Goal: Find specific page/section

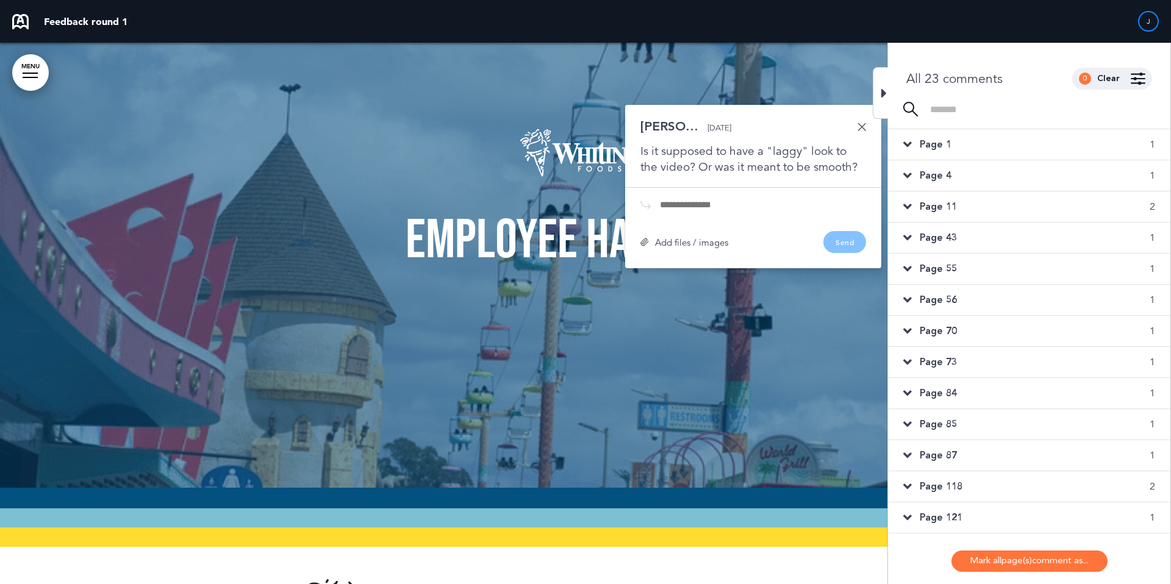
scroll to position [96, 0]
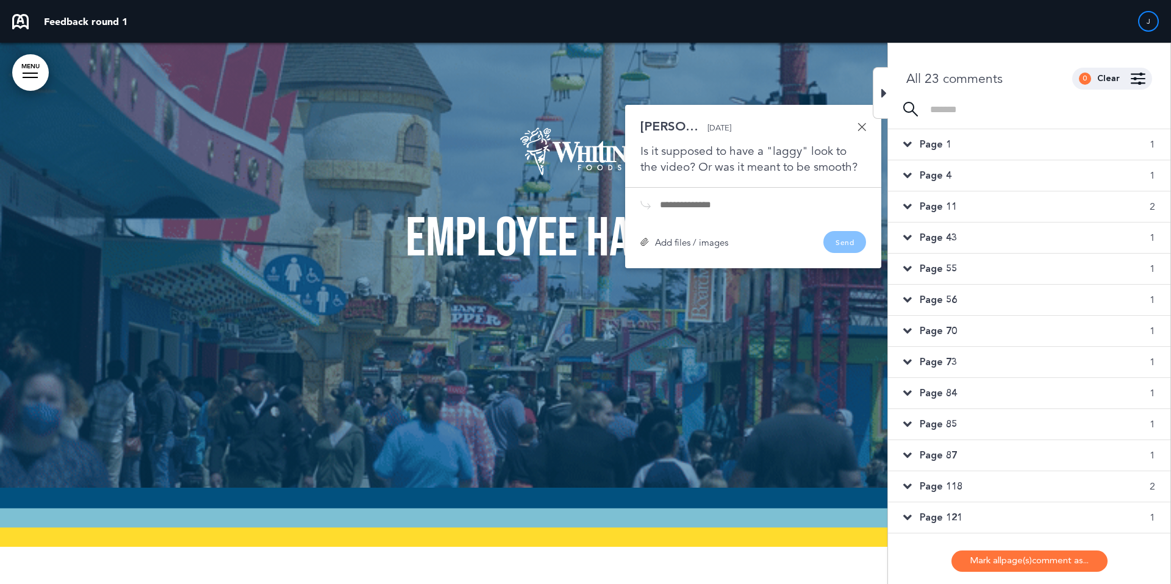
click at [914, 171] on div "Page 4 1" at bounding box center [1029, 175] width 282 height 31
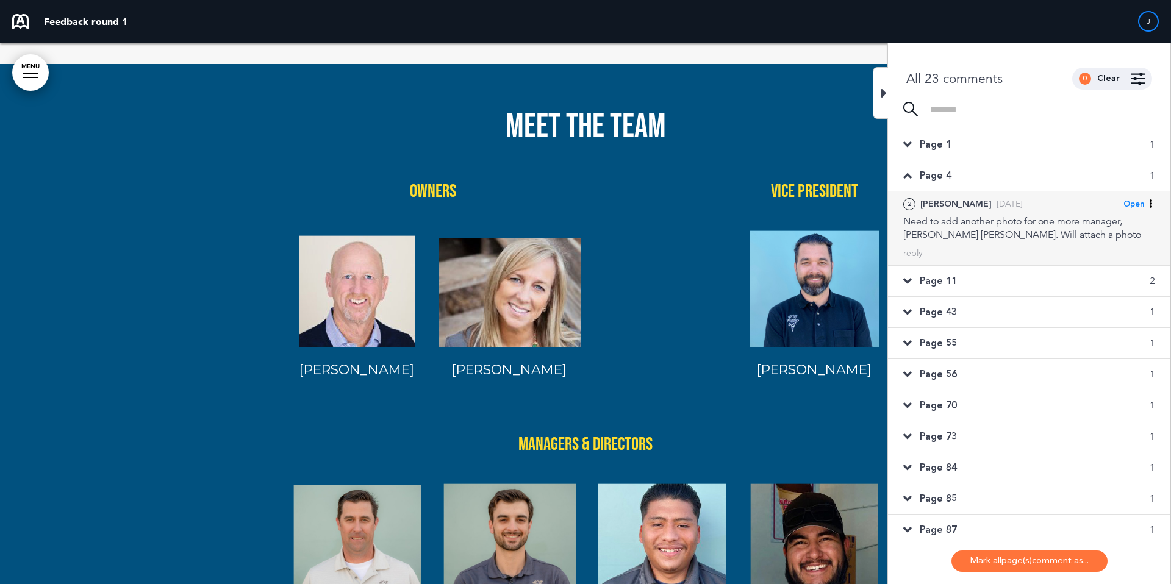
click at [931, 229] on div "Need to add another photo for one more manager, [PERSON_NAME] [PERSON_NAME]. Wi…" at bounding box center [1030, 228] width 252 height 27
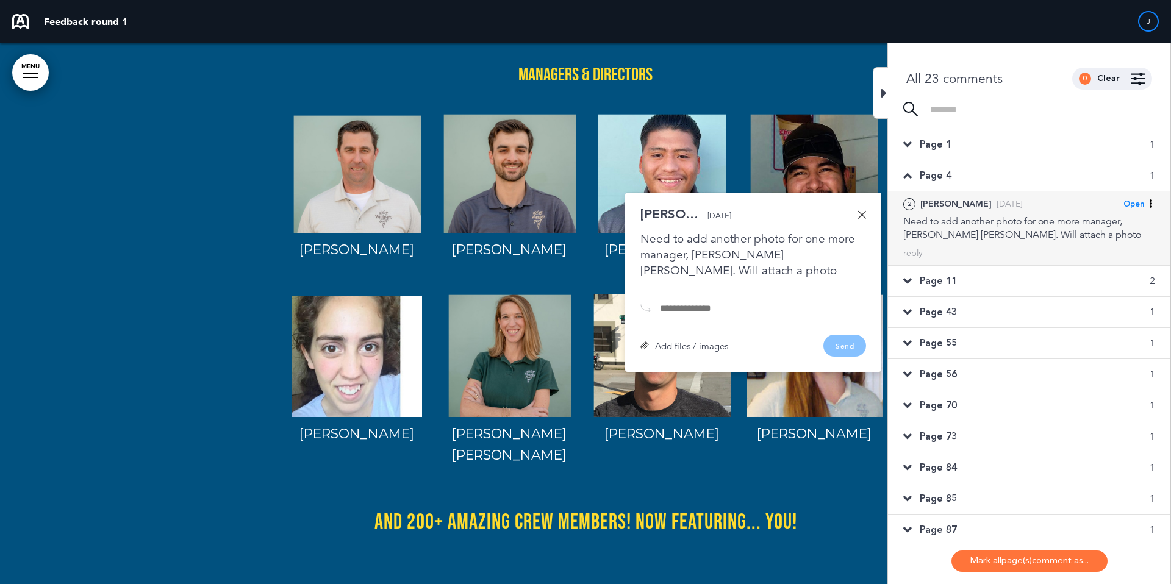
scroll to position [2642, 0]
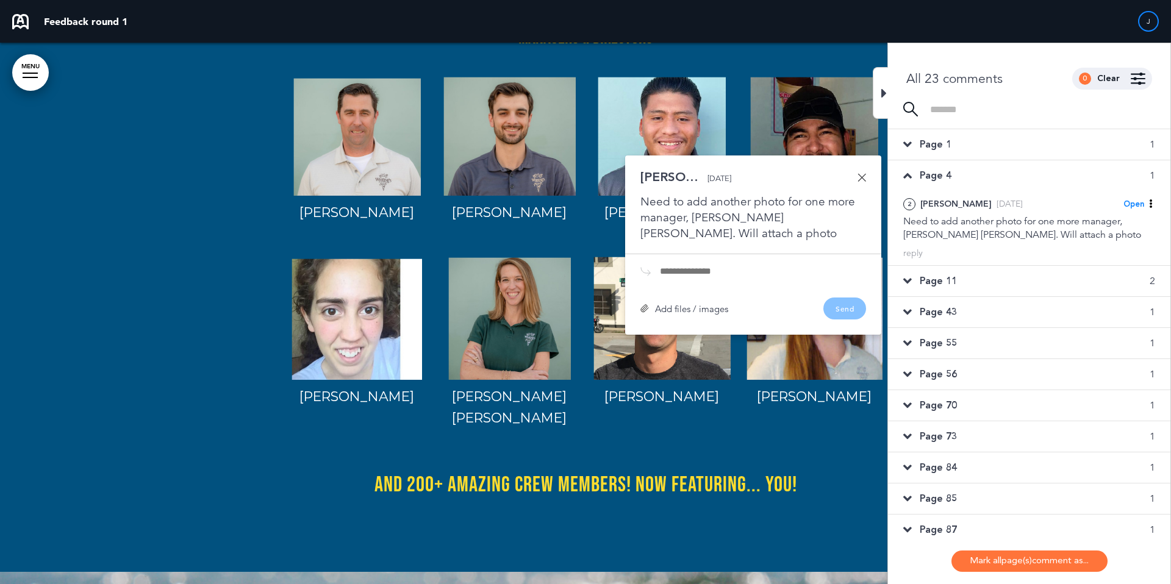
click at [920, 284] on span "Page 11" at bounding box center [938, 281] width 37 height 13
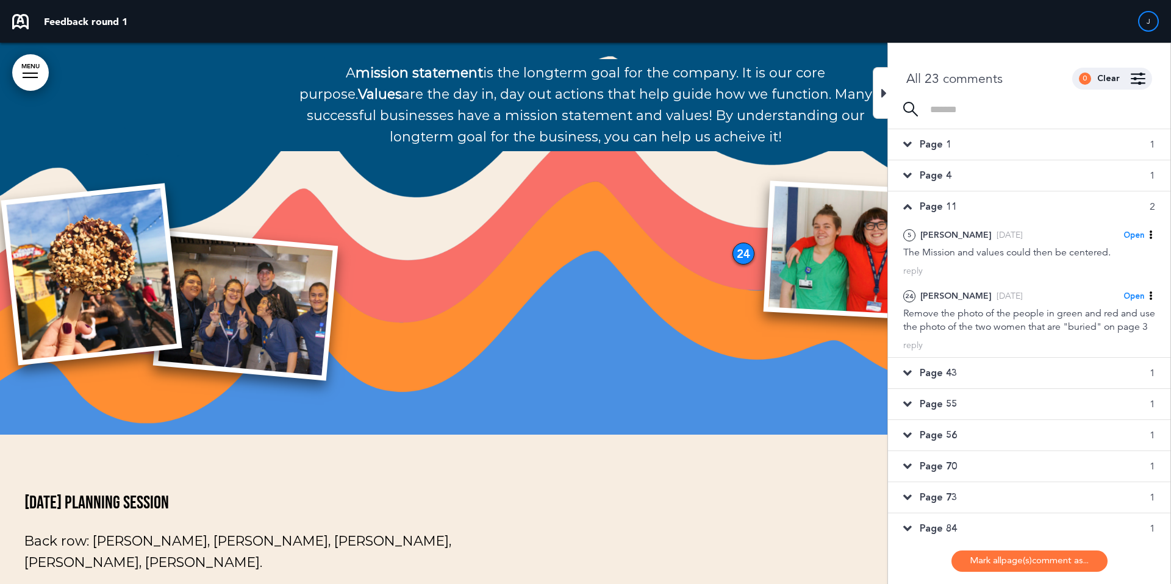
scroll to position [7643, 0]
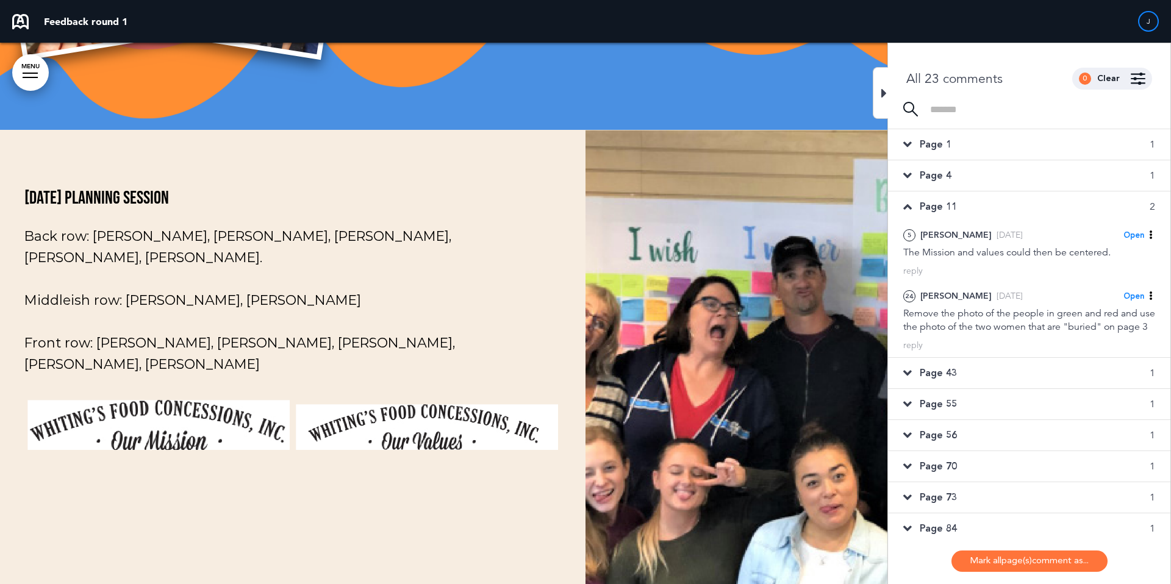
click at [904, 380] on icon at bounding box center [908, 373] width 9 height 13
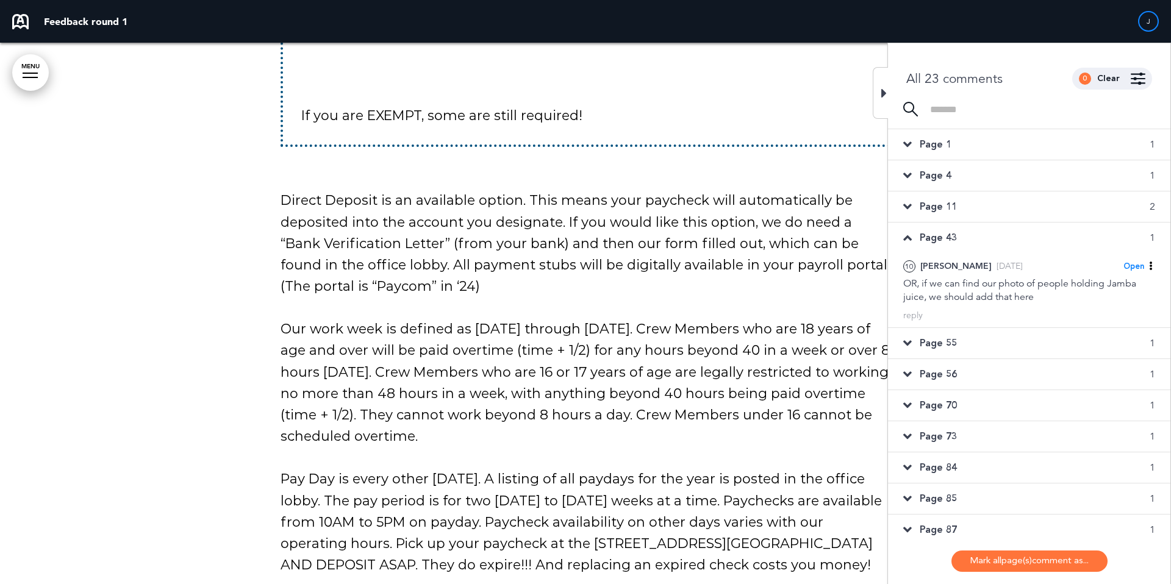
scroll to position [37405, 0]
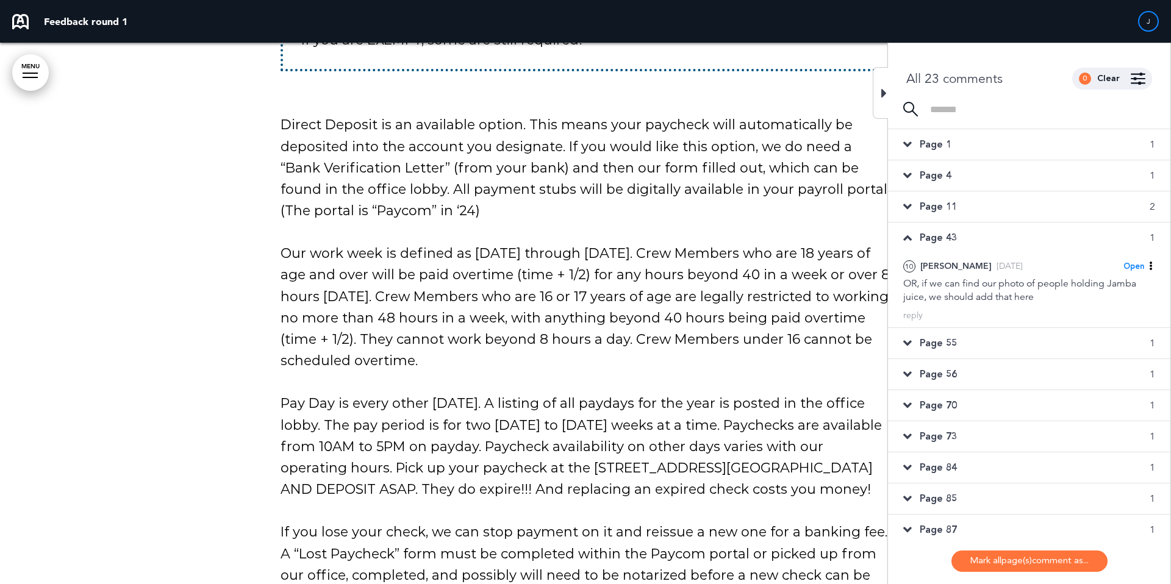
click at [880, 90] on div at bounding box center [880, 93] width 15 height 52
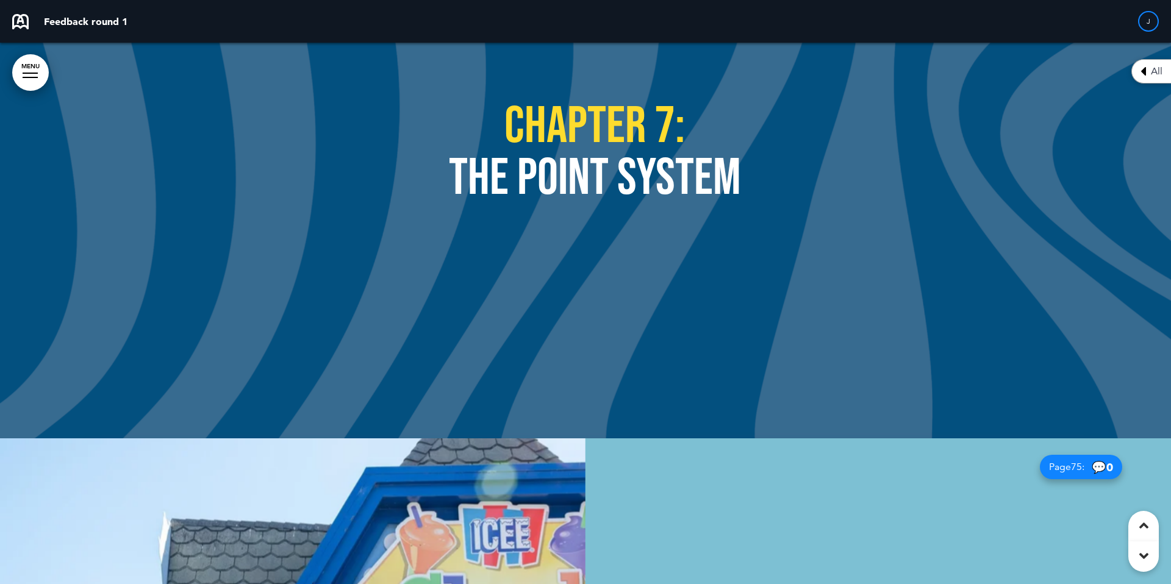
scroll to position [48120, 0]
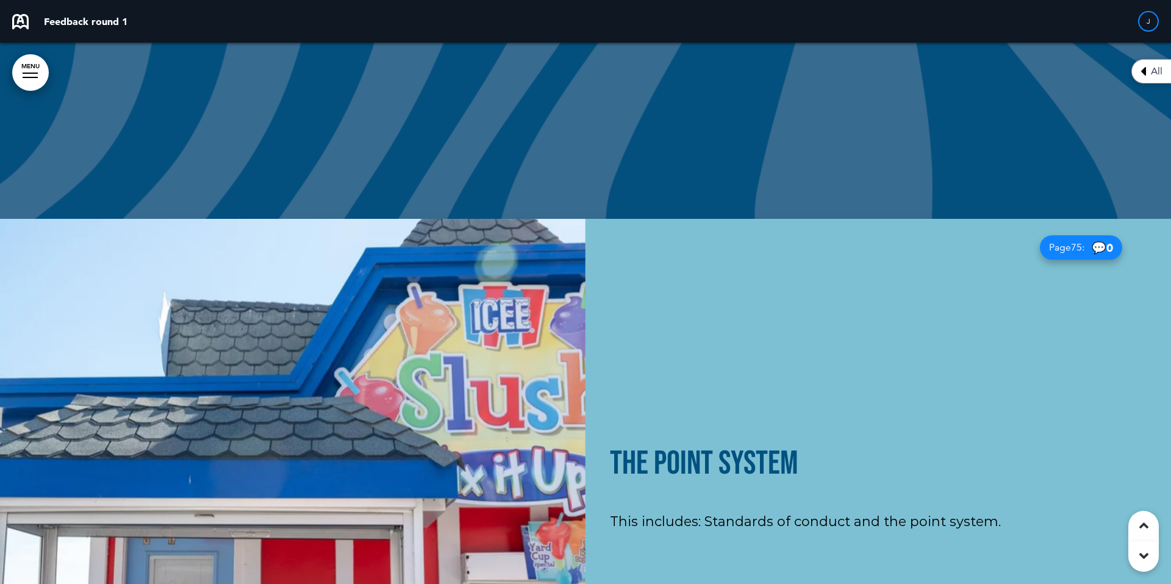
click at [1137, 69] on div "All" at bounding box center [1152, 71] width 40 height 24
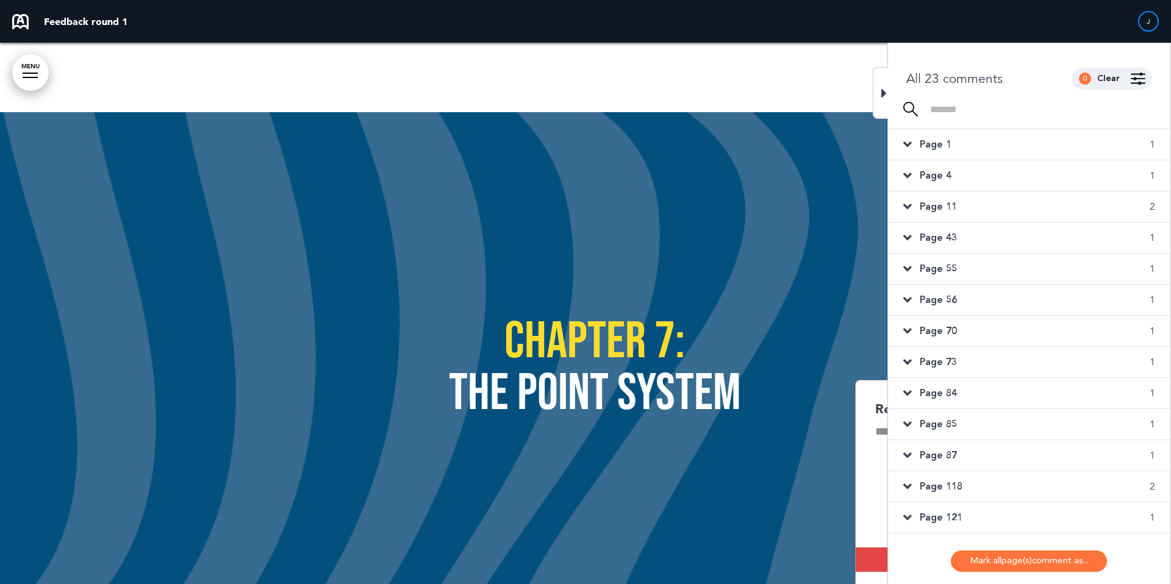
scroll to position [120, 0]
click at [920, 486] on span "Page 128" at bounding box center [941, 491] width 43 height 13
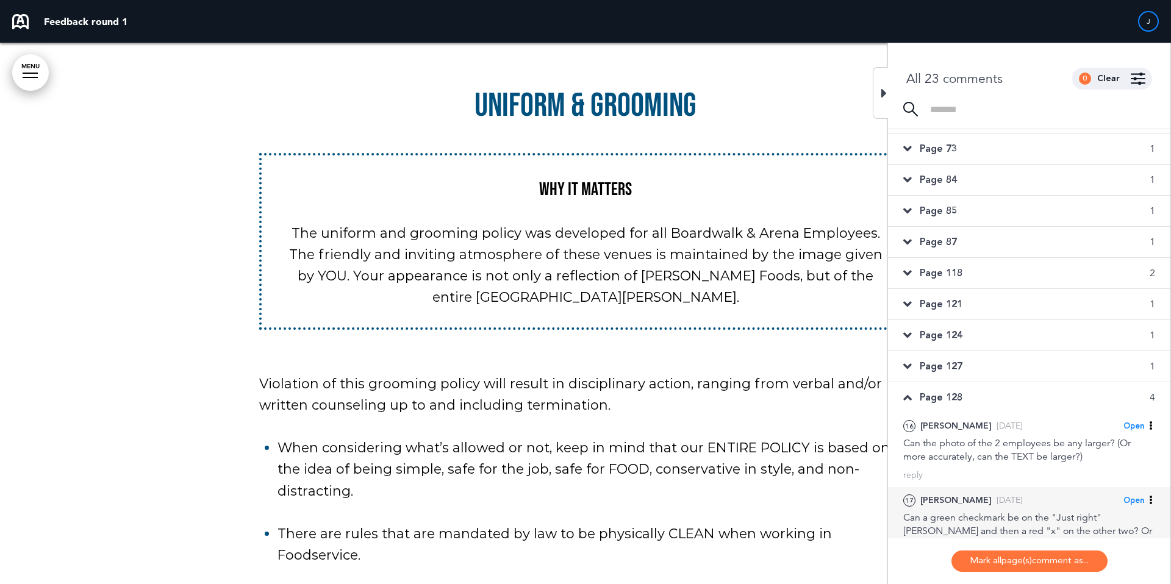
scroll to position [275, 0]
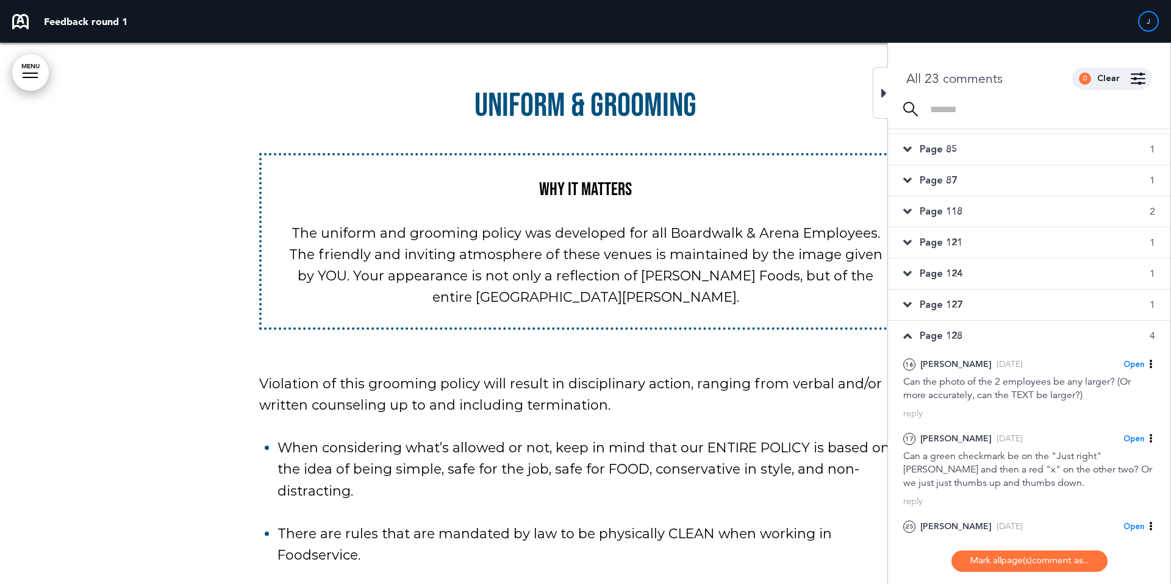
click at [783, 523] on li "There are rules that are mandated by law to be physically CLEAN when working in…" at bounding box center [595, 544] width 635 height 43
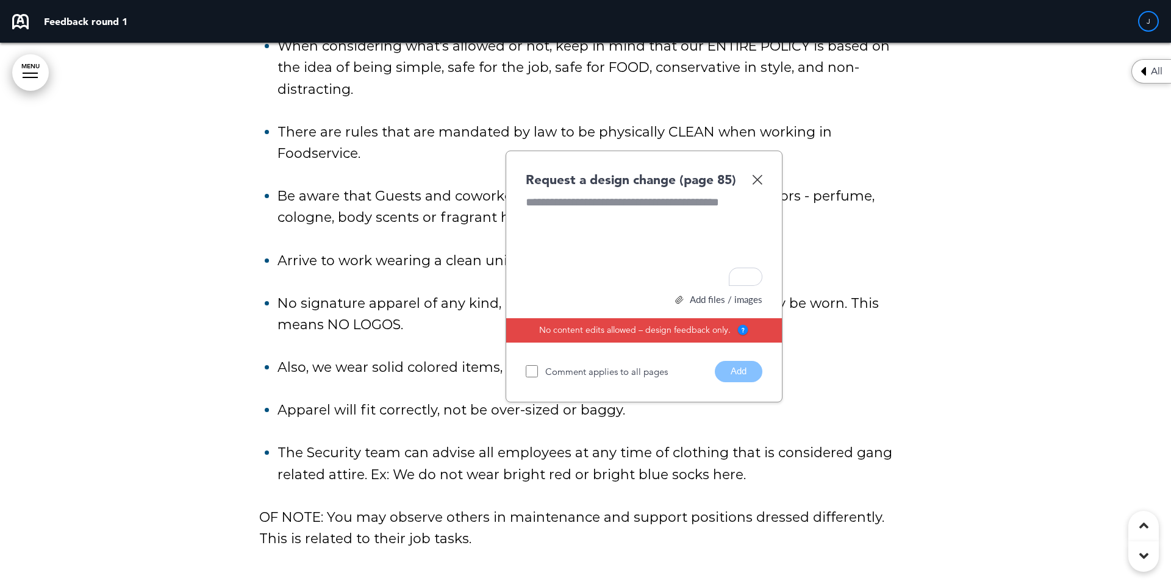
scroll to position [56508, 0]
